Goal: Use online tool/utility: Utilize a website feature to perform a specific function

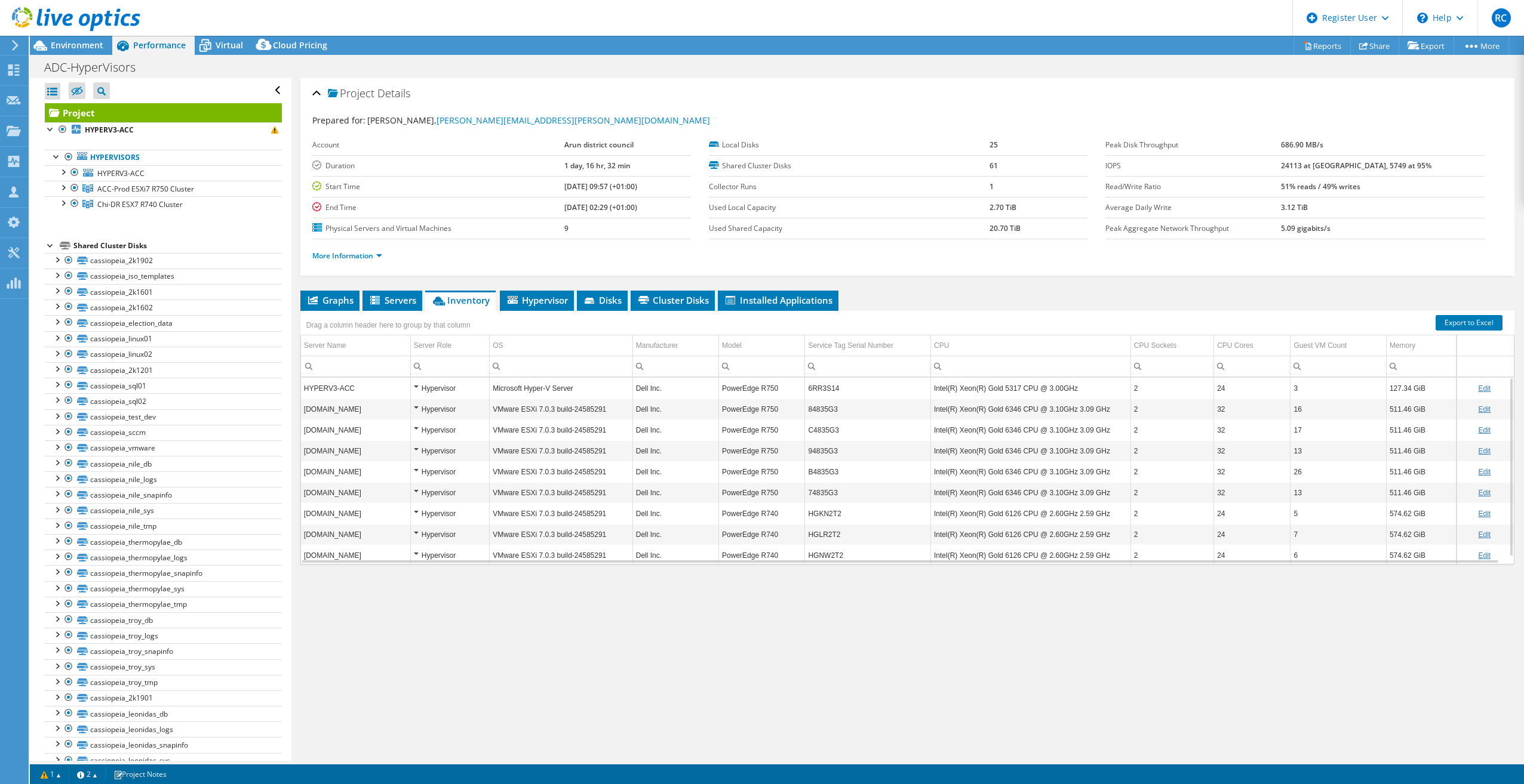
select select "USD"
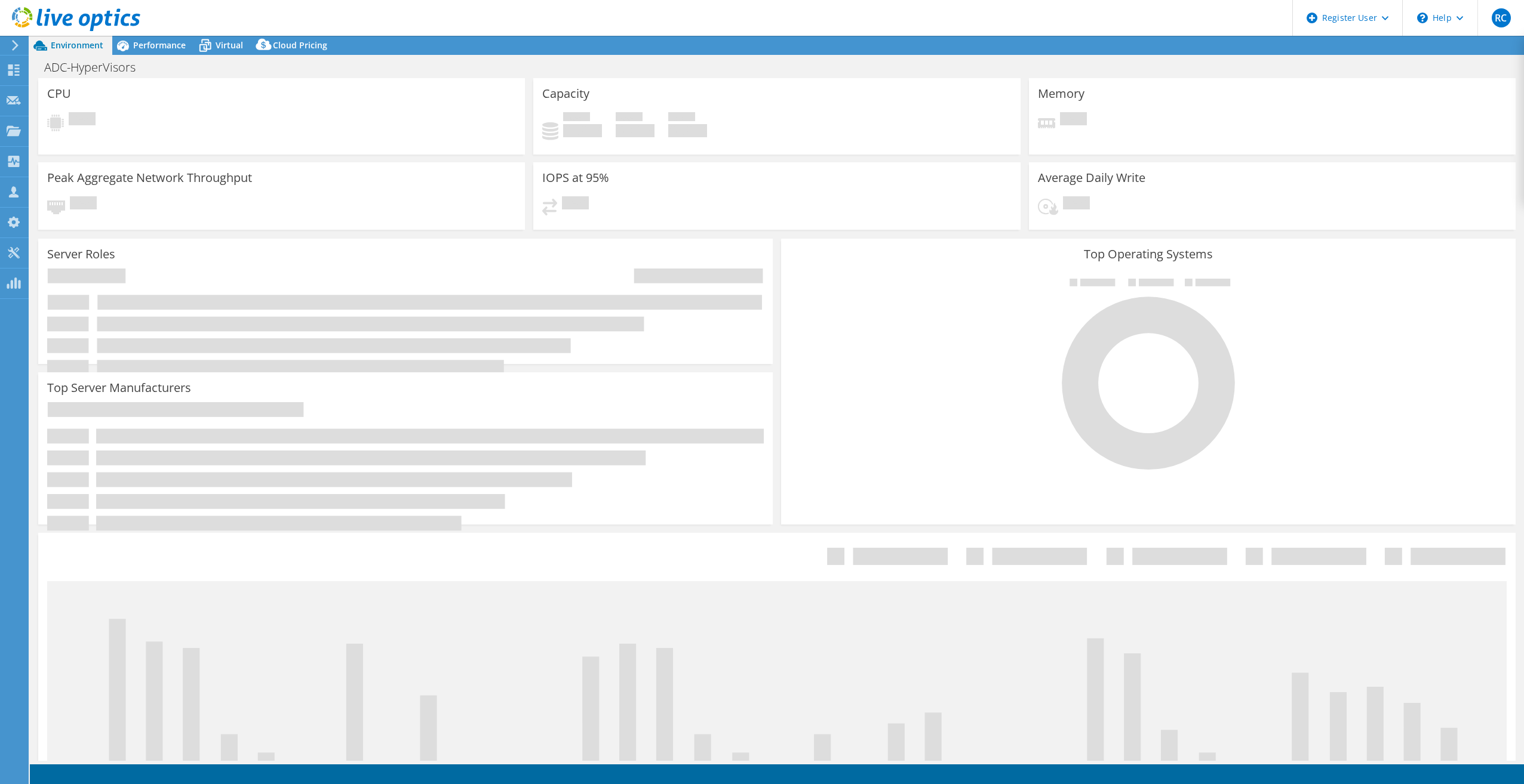
select select "USD"
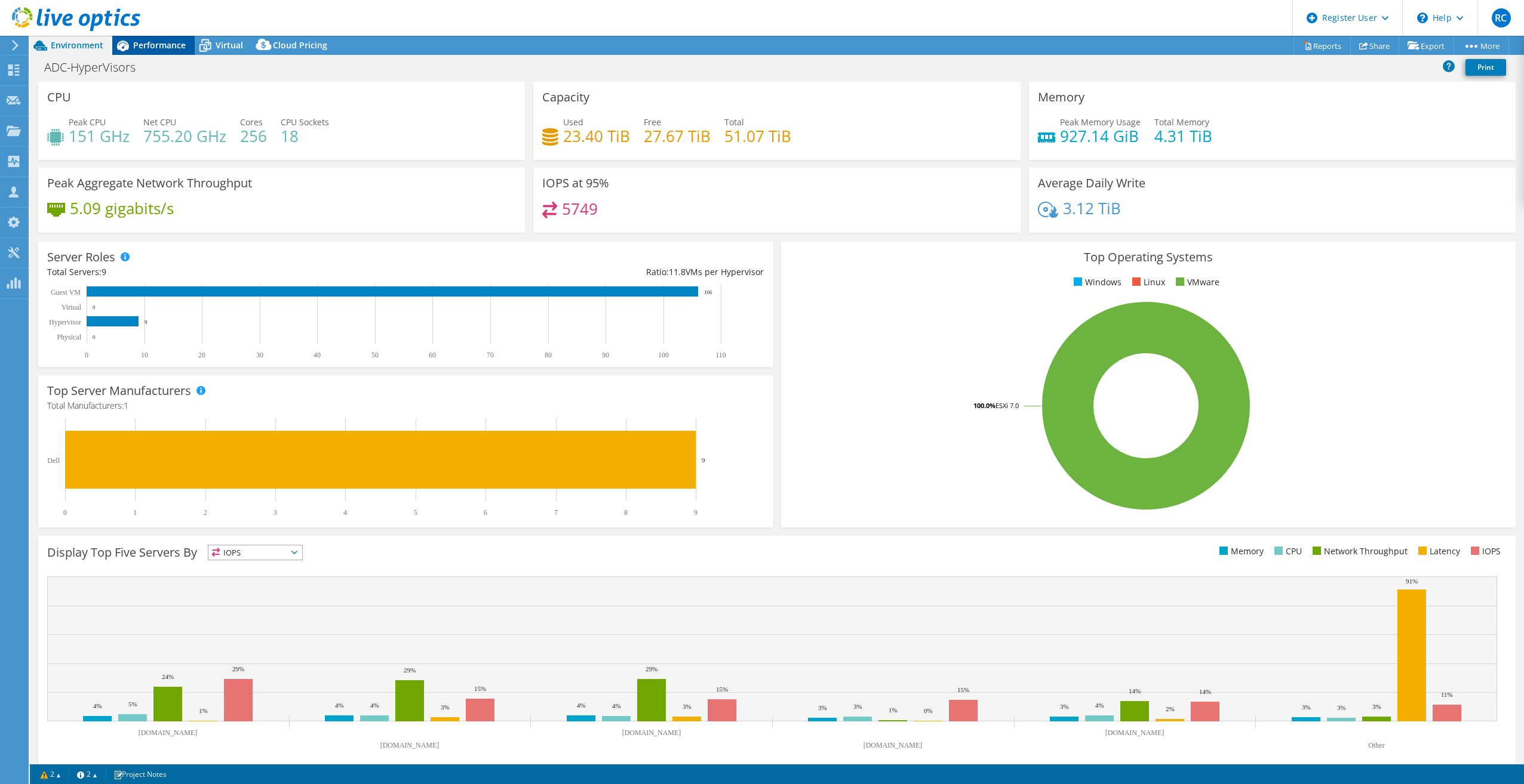
click at [159, 44] on span "Performance" at bounding box center [159, 44] width 53 height 11
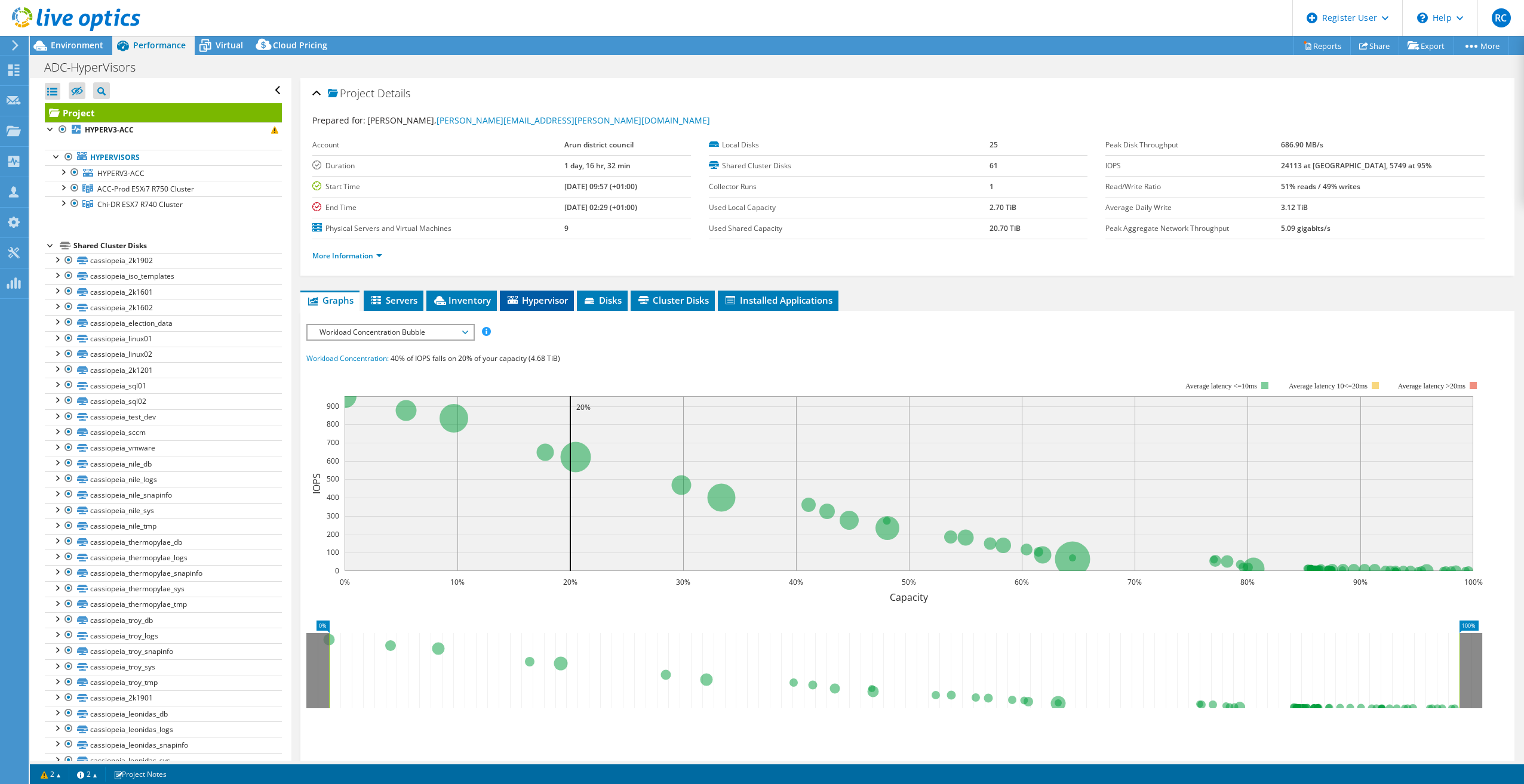
click at [536, 302] on span "Hypervisor" at bounding box center [536, 300] width 62 height 12
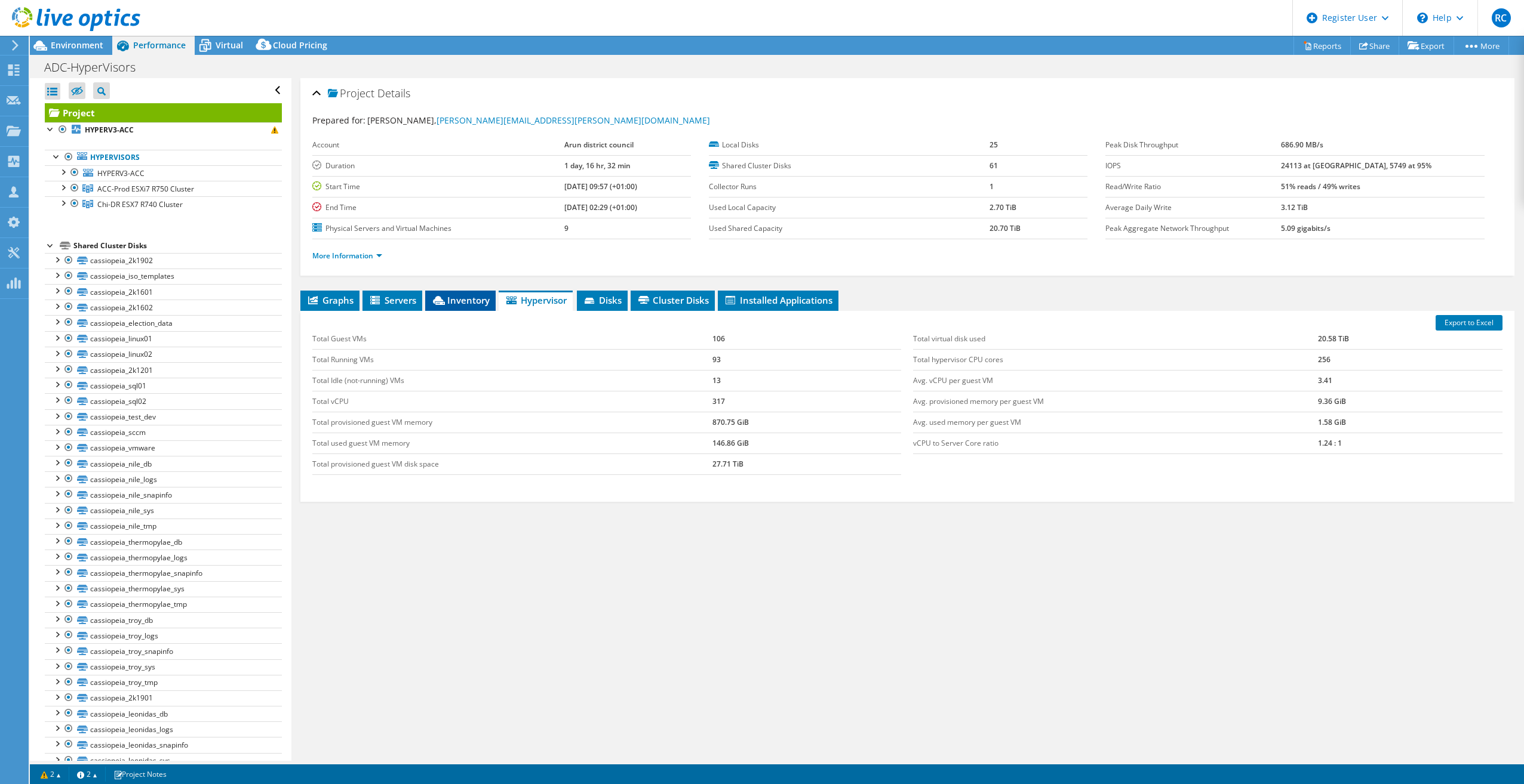
click at [462, 304] on span "Inventory" at bounding box center [460, 300] width 59 height 12
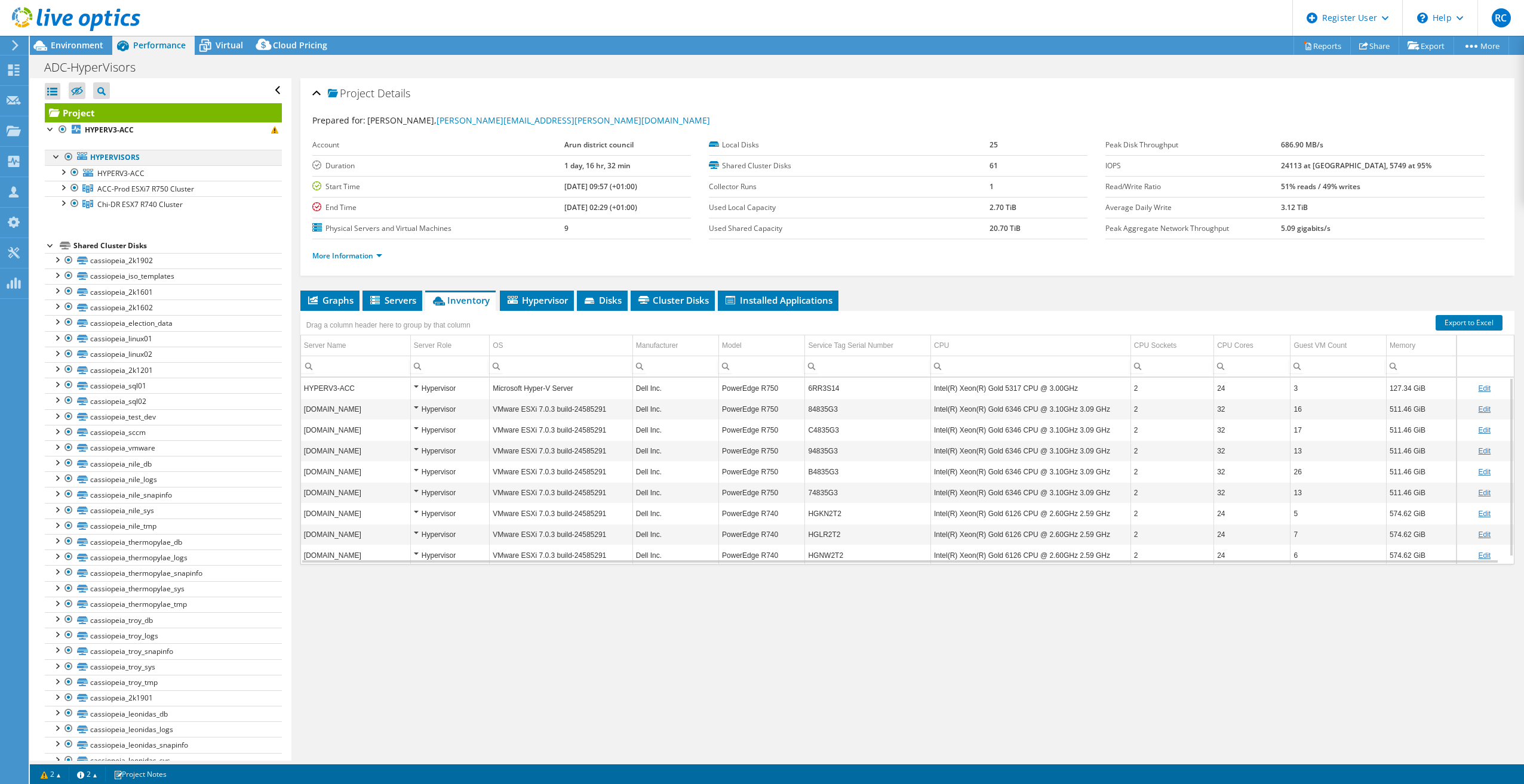
click at [67, 156] on div at bounding box center [69, 157] width 12 height 14
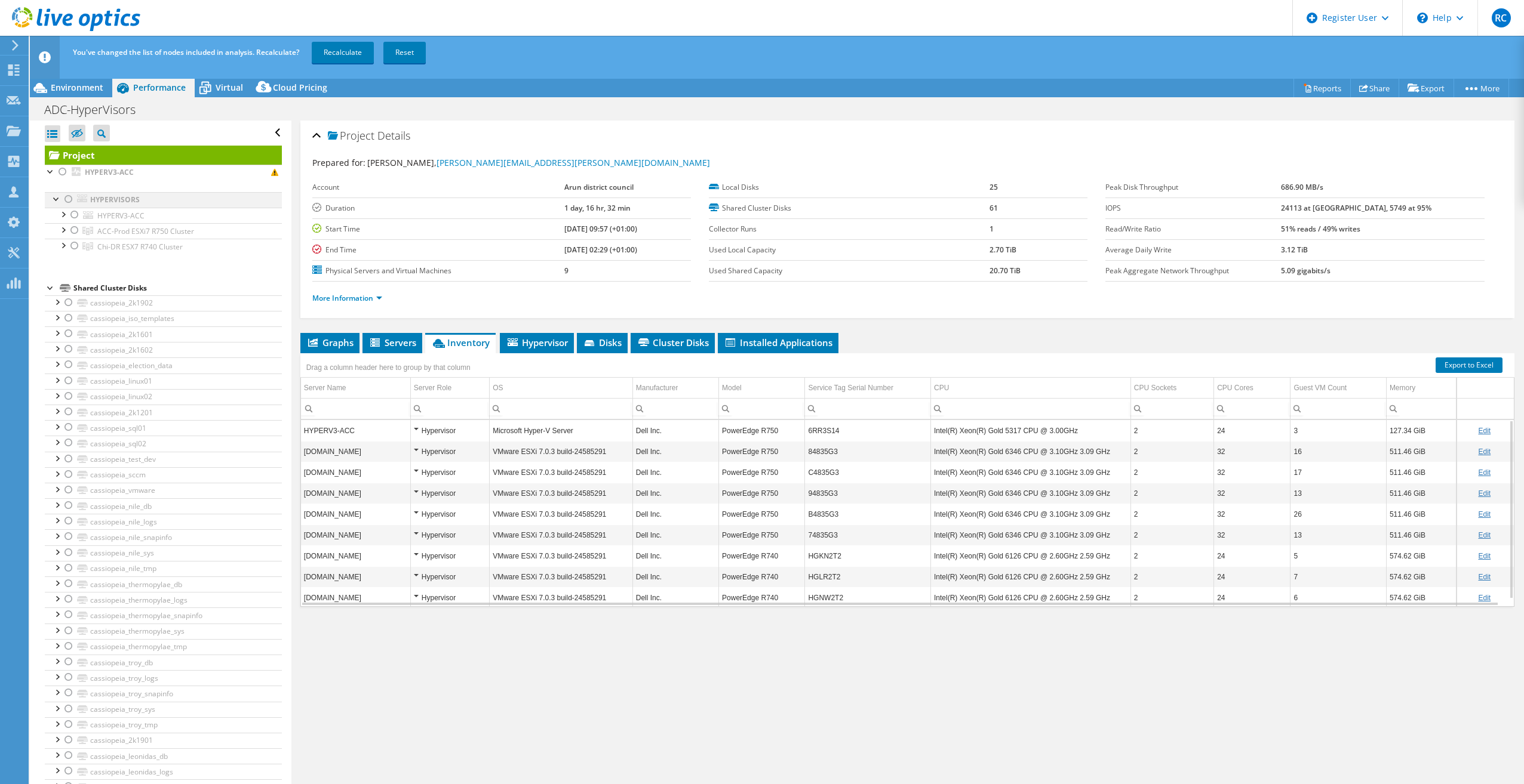
click at [70, 200] on div at bounding box center [69, 199] width 12 height 14
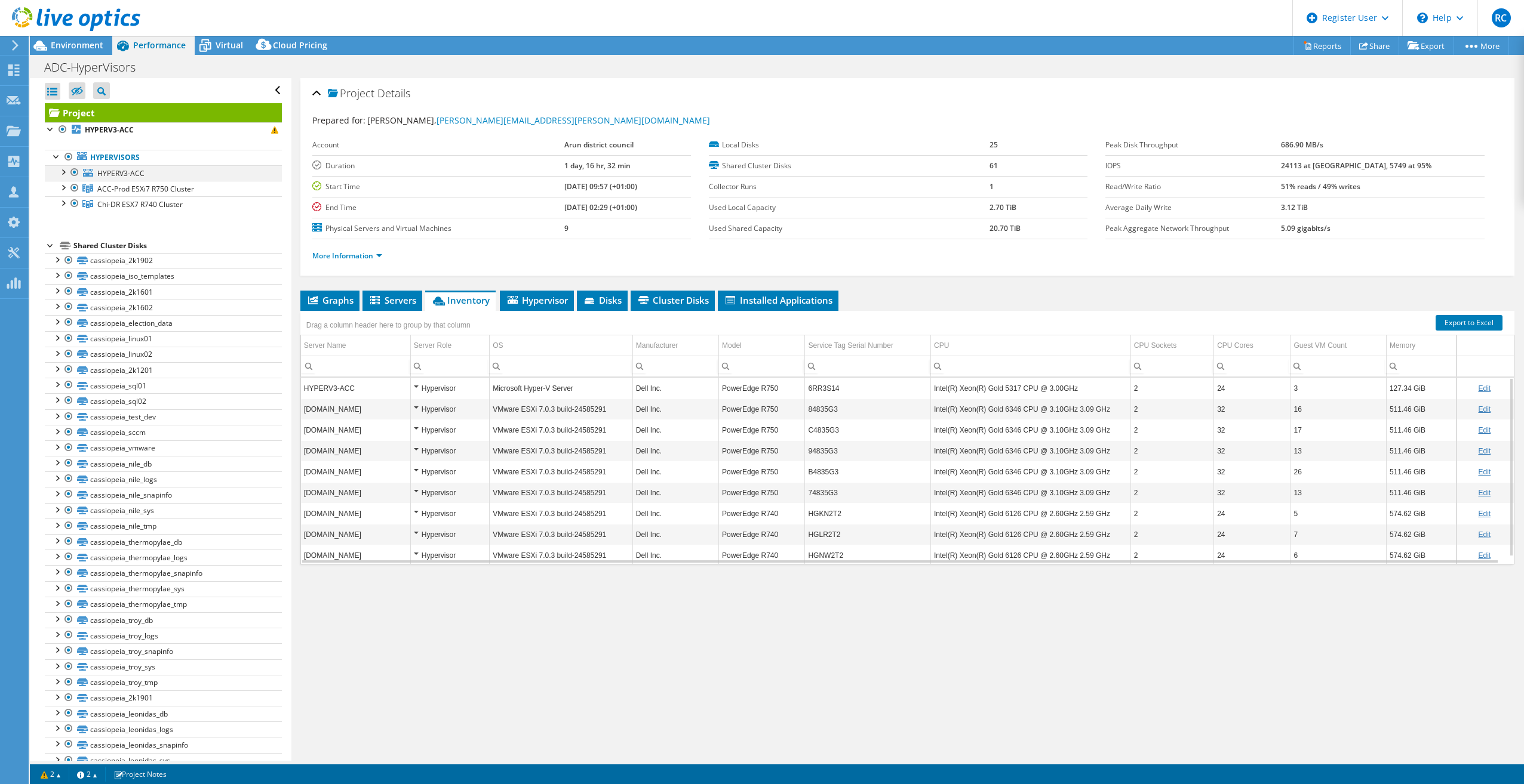
click at [74, 174] on div at bounding box center [75, 172] width 12 height 14
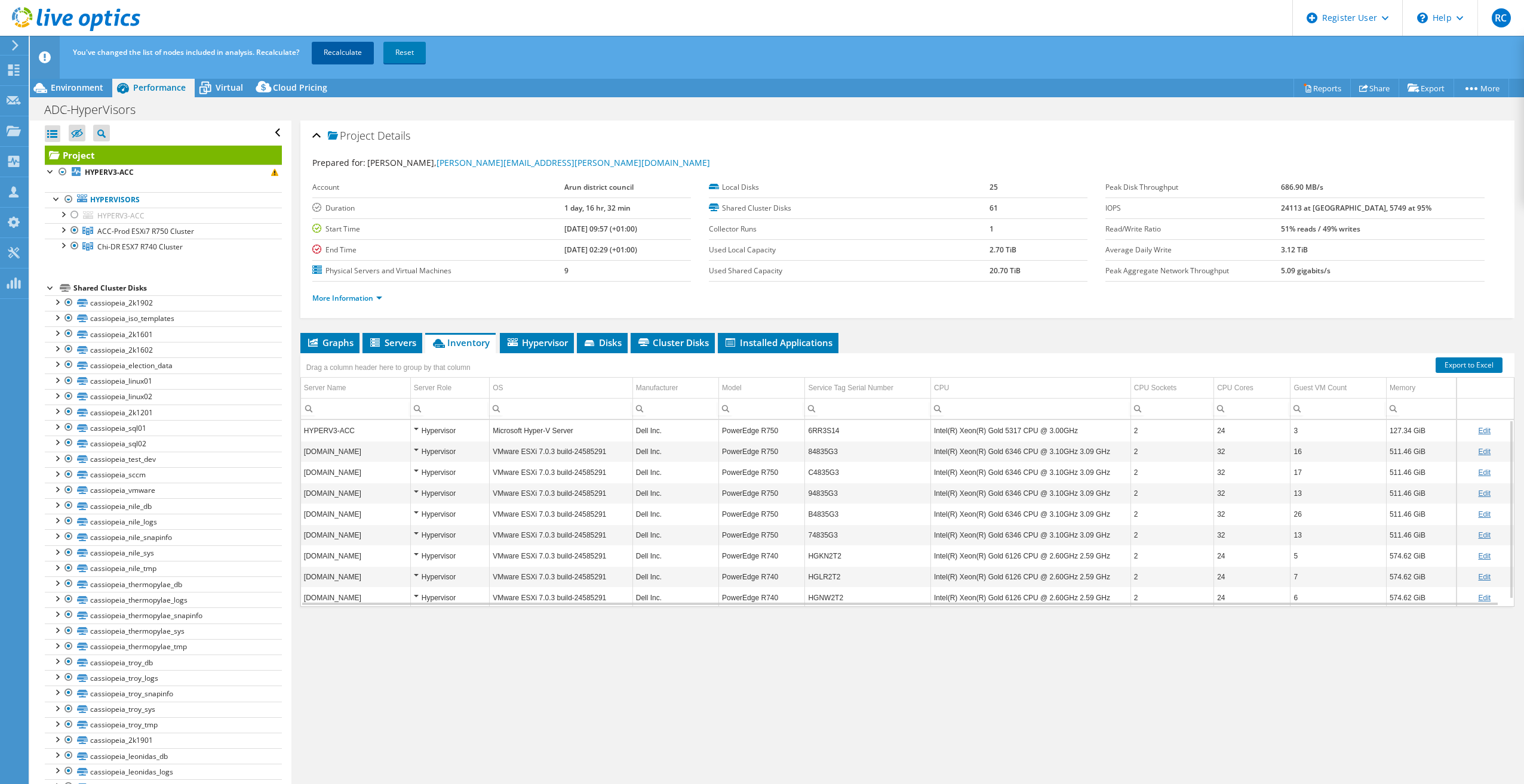
click at [343, 48] on link "Recalculate" at bounding box center [343, 52] width 62 height 21
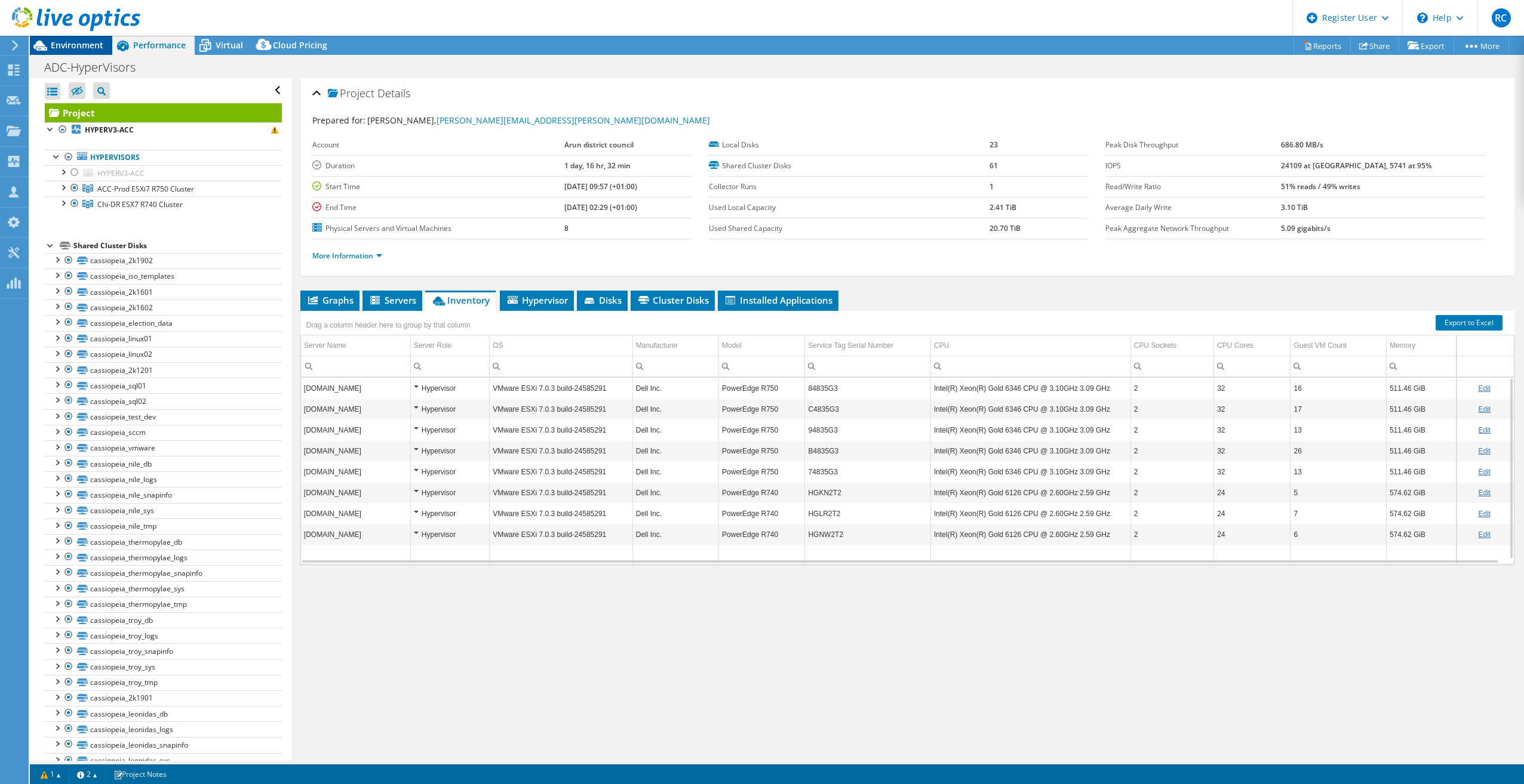
click at [79, 50] on span "Environment" at bounding box center [77, 44] width 53 height 11
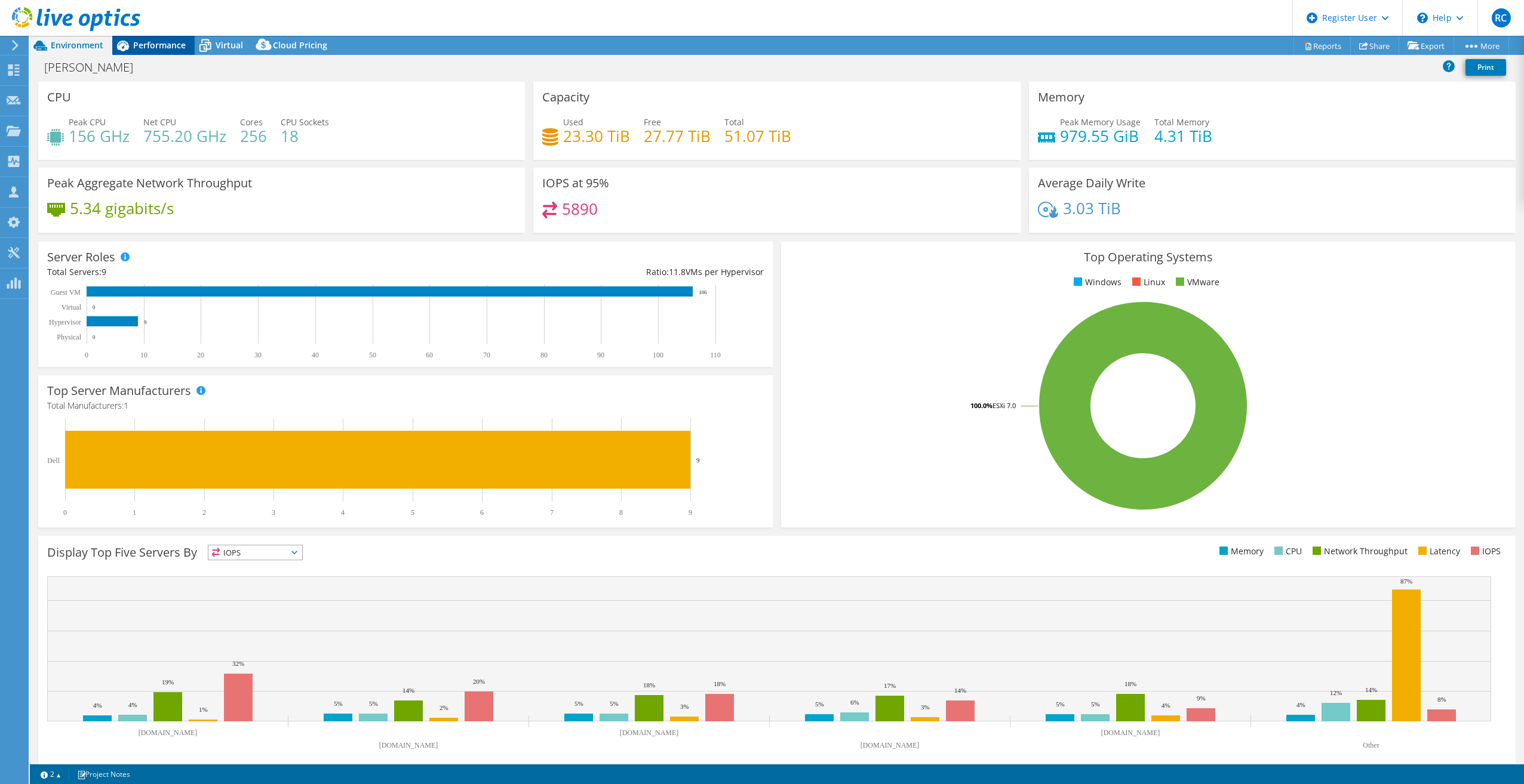
click at [163, 36] on div "Performance" at bounding box center [153, 45] width 82 height 19
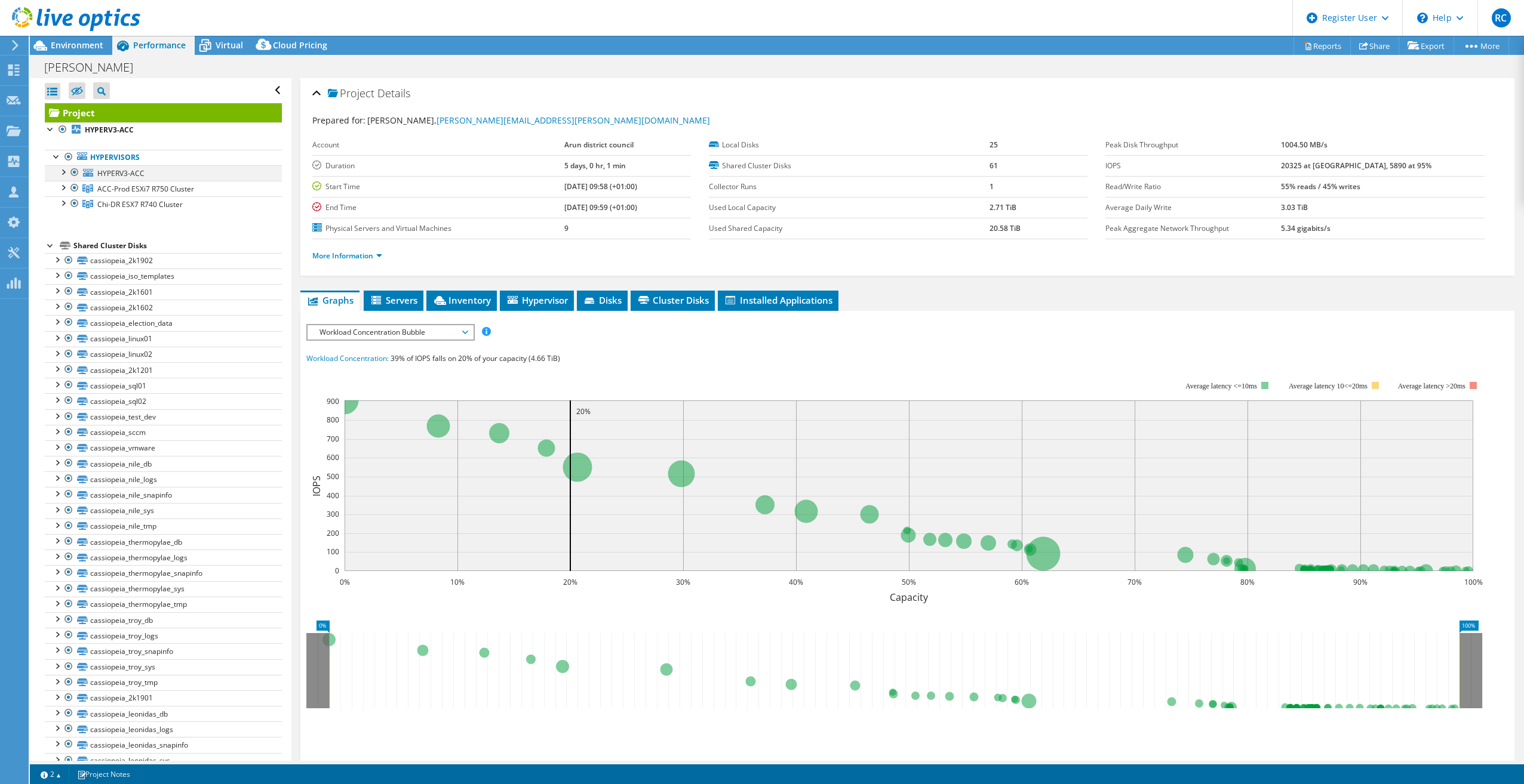
click at [75, 172] on div at bounding box center [75, 172] width 12 height 14
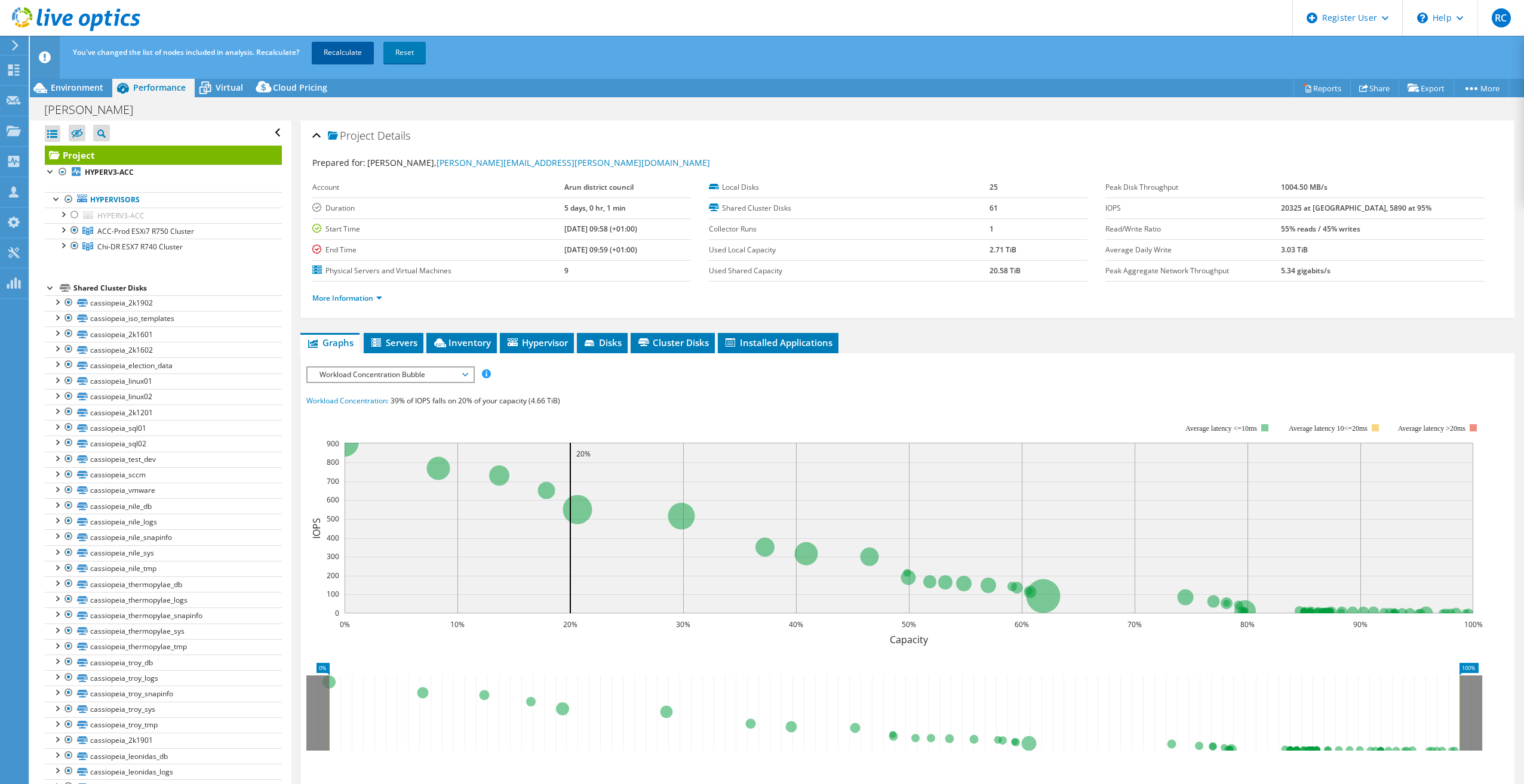
click at [344, 50] on link "Recalculate" at bounding box center [343, 52] width 62 height 21
